Goal: Information Seeking & Learning: Learn about a topic

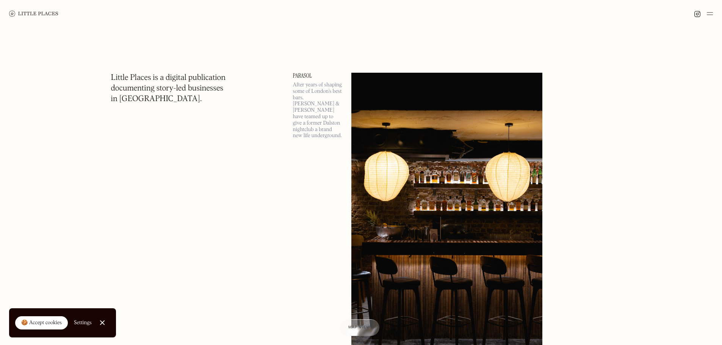
scroll to position [164, 0]
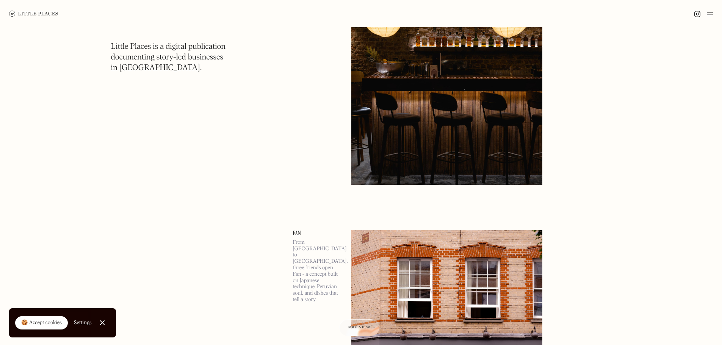
click at [37, 319] on div "🍪 Accept cookies" at bounding box center [41, 323] width 41 height 8
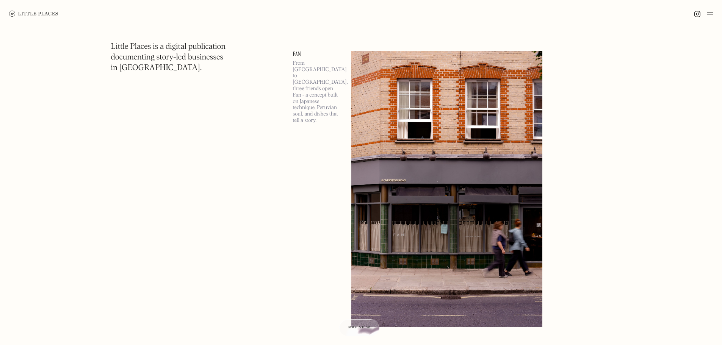
scroll to position [493, 0]
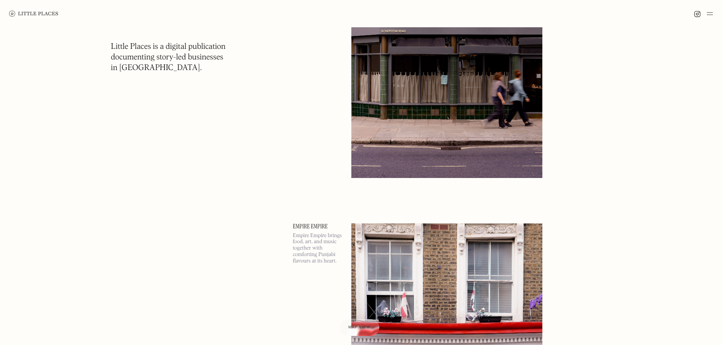
click at [40, 13] on img at bounding box center [33, 14] width 49 height 6
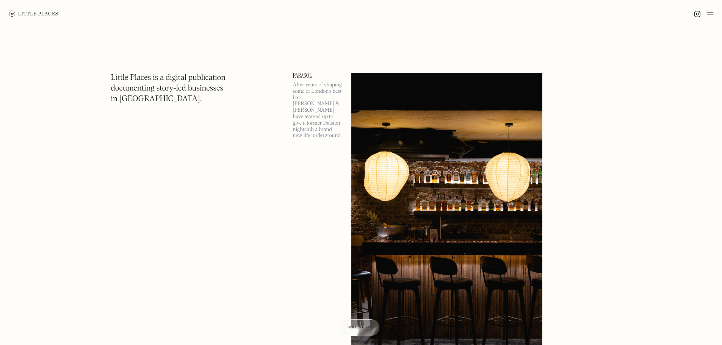
click at [714, 11] on div at bounding box center [361, 13] width 722 height 27
click at [712, 11] on img at bounding box center [710, 13] width 6 height 9
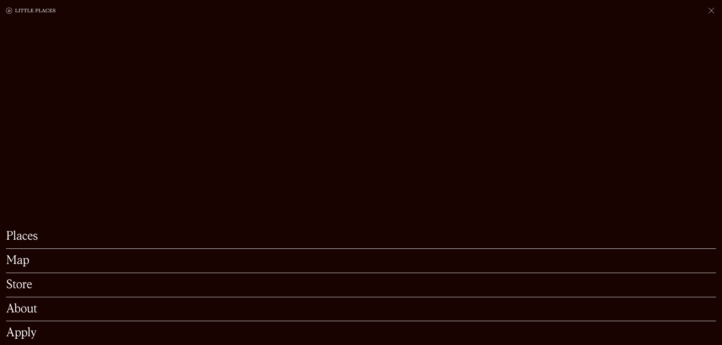
click at [23, 255] on link "Map" at bounding box center [361, 261] width 710 height 12
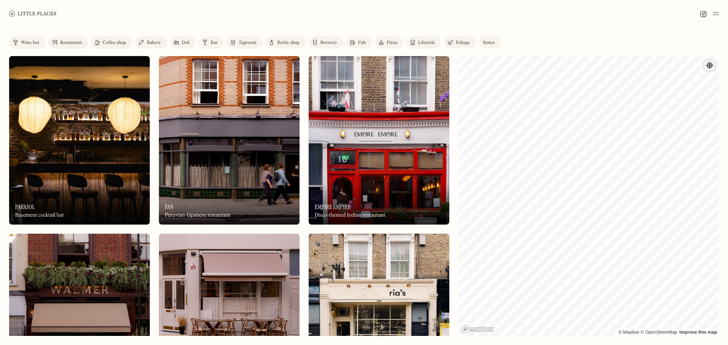
click at [709, 67] on span "Find my location" at bounding box center [709, 65] width 11 height 11
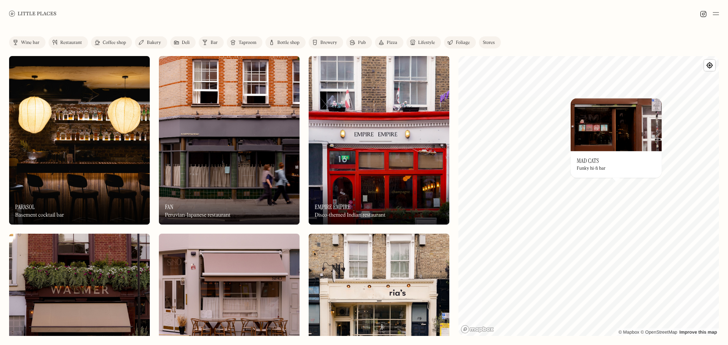
click at [70, 38] on link "Restaurant" at bounding box center [68, 42] width 39 height 12
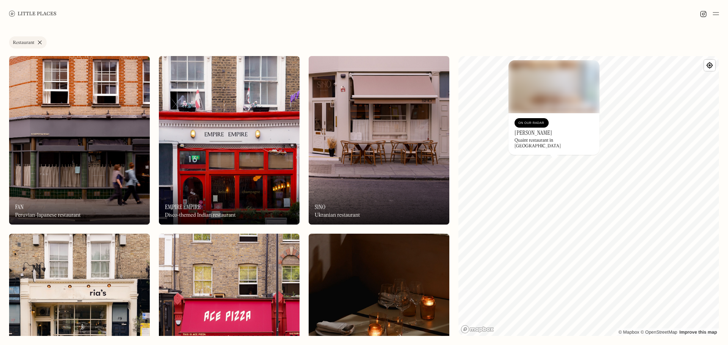
click at [543, 89] on img at bounding box center [553, 86] width 91 height 53
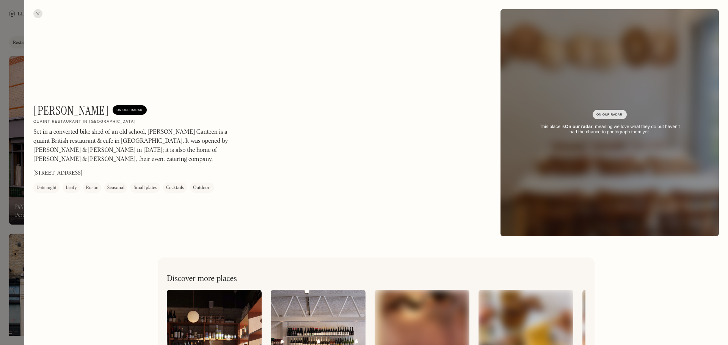
click at [41, 12] on div at bounding box center [37, 13] width 9 height 9
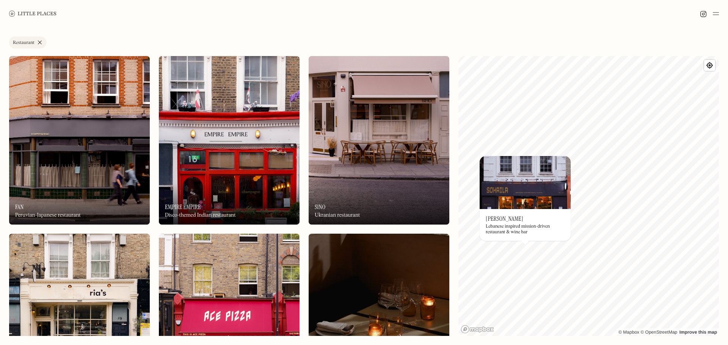
click at [534, 183] on img at bounding box center [524, 182] width 91 height 53
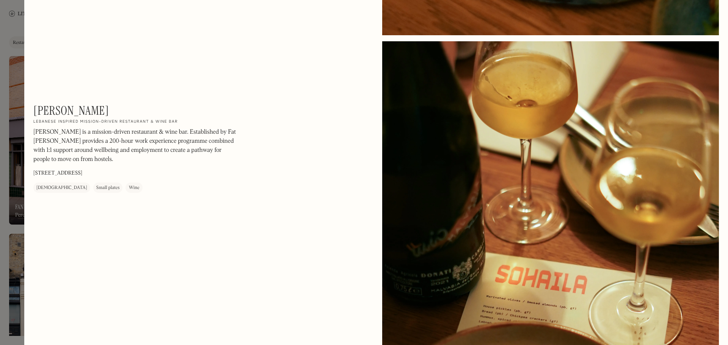
scroll to position [985, 0]
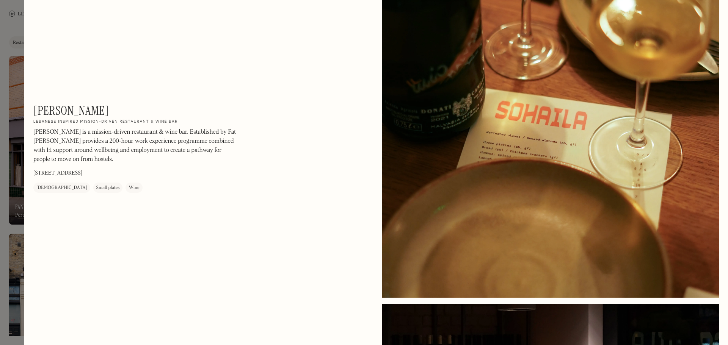
drag, startPoint x: 60, startPoint y: 22, endPoint x: 30, endPoint y: 17, distance: 30.0
click at [15, 27] on div at bounding box center [364, 172] width 728 height 345
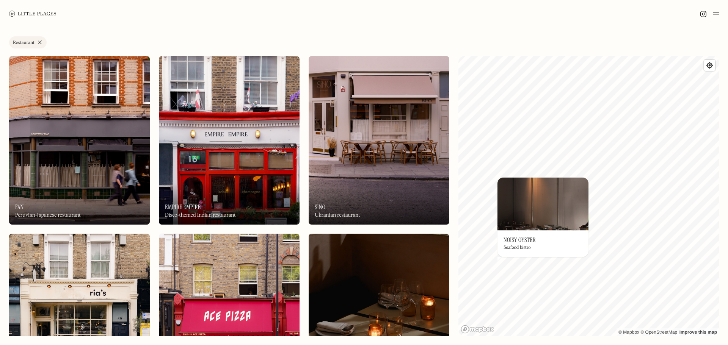
click at [554, 209] on img at bounding box center [542, 203] width 91 height 53
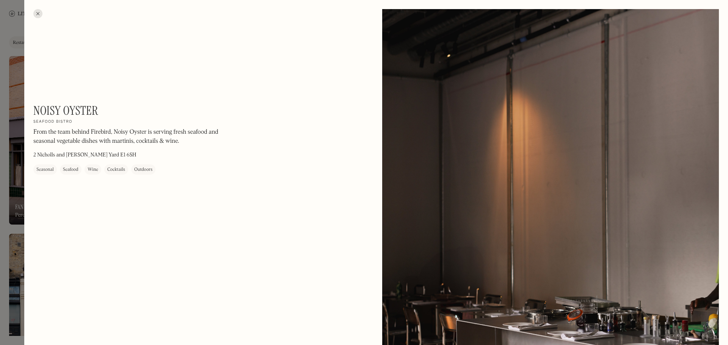
click at [37, 14] on div at bounding box center [37, 13] width 9 height 9
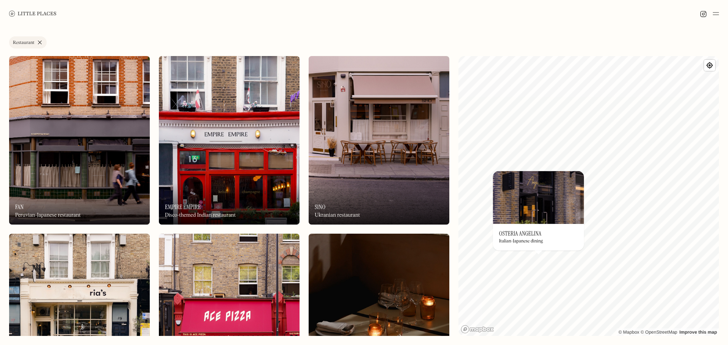
click at [538, 197] on img at bounding box center [538, 197] width 91 height 53
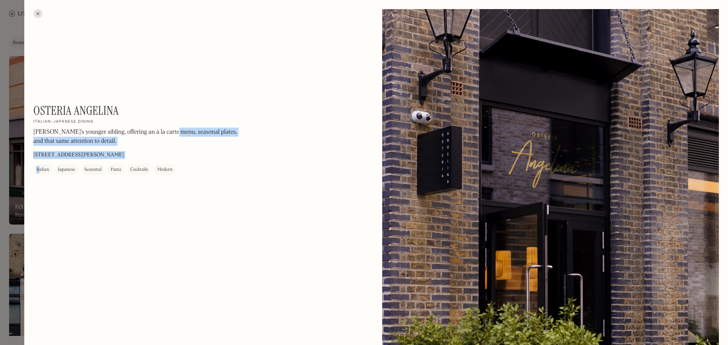
drag, startPoint x: 161, startPoint y: 108, endPoint x: 40, endPoint y: 102, distance: 121.8
click at [62, 105] on h1 "Osteria Angelina" at bounding box center [75, 110] width 85 height 14
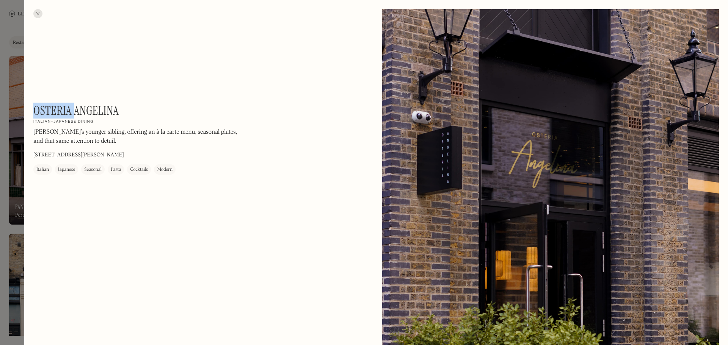
click at [62, 105] on h1 "Osteria Angelina" at bounding box center [75, 110] width 85 height 14
copy div "Osteria [PERSON_NAME] On Our Radar"
click at [36, 14] on div at bounding box center [37, 13] width 9 height 9
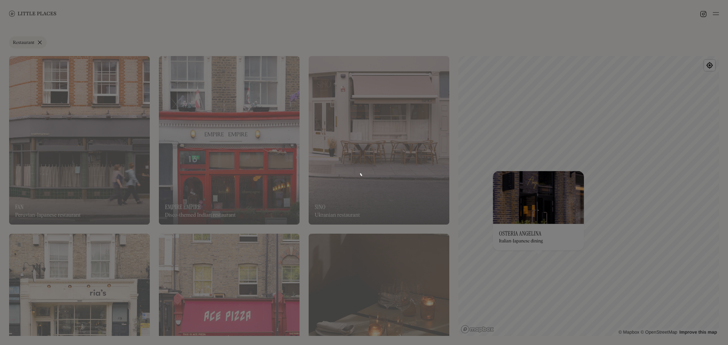
click at [36, 14] on div at bounding box center [364, 172] width 728 height 345
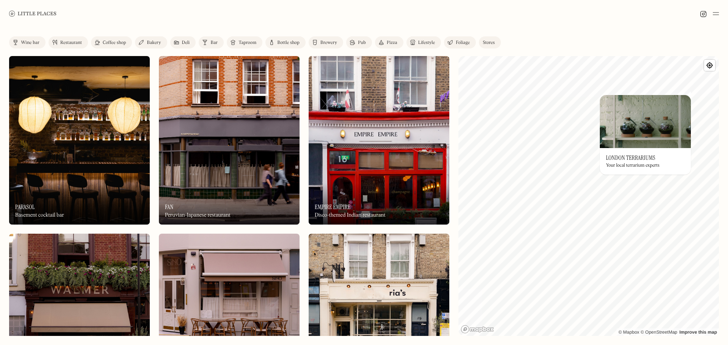
click at [74, 39] on link "Restaurant" at bounding box center [68, 42] width 39 height 12
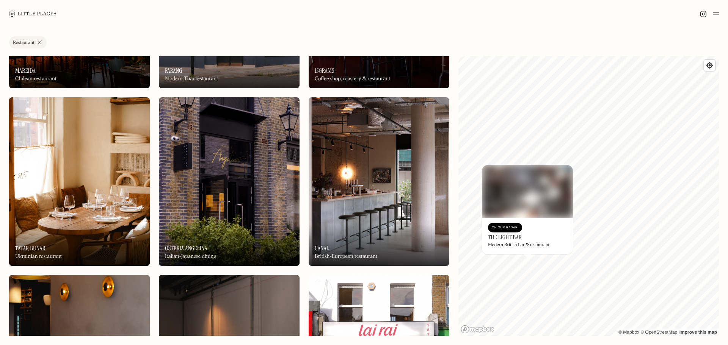
scroll to position [493, 0]
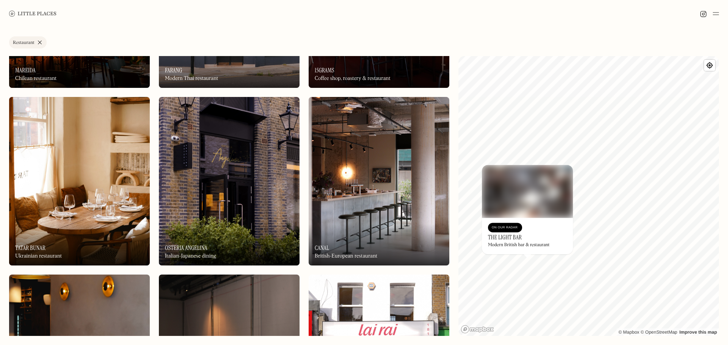
click at [373, 209] on img at bounding box center [378, 181] width 141 height 169
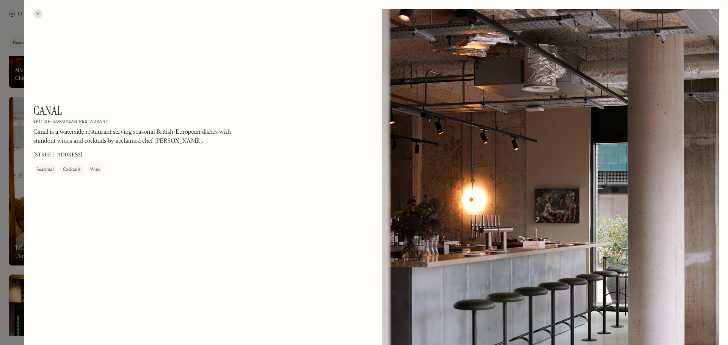
click at [8, 36] on div at bounding box center [364, 172] width 728 height 345
